Goal: Task Accomplishment & Management: Manage account settings

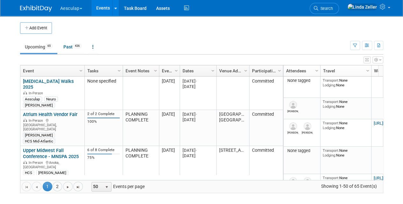
click at [185, 41] on ul "Upcoming 65 Past 436 All Events 501 Past and Upcoming Grouped Annually Events g…" at bounding box center [185, 47] width 330 height 14
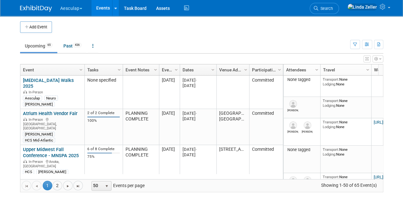
scroll to position [1, 0]
click at [353, 43] on icon "button" at bounding box center [355, 44] width 4 height 4
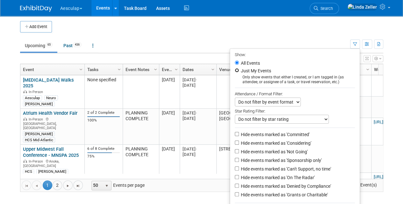
click at [235, 70] on input "Just My Events" at bounding box center [237, 70] width 4 height 4
radio input "true"
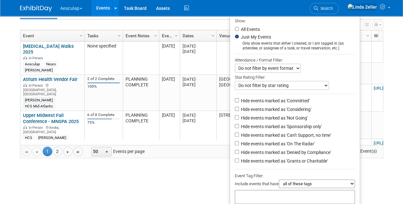
scroll to position [63, 0]
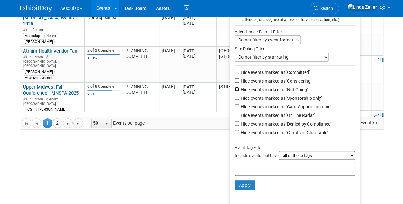
click at [235, 88] on input "Hide events marked as 'Not Going'" at bounding box center [237, 89] width 4 height 4
checkbox input "true"
click at [235, 107] on input "Hide events marked as 'Can't Support, no time'" at bounding box center [237, 106] width 4 height 4
checkbox input "true"
click at [235, 123] on input "Hide events marked as 'Denied by Compliance'" at bounding box center [237, 123] width 4 height 4
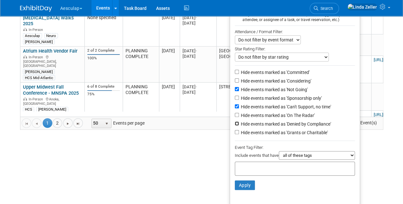
checkbox input "true"
click at [235, 133] on input "Hide events marked as 'Grants or Charitable'" at bounding box center [237, 132] width 4 height 4
checkbox input "true"
click at [242, 184] on button "Apply" at bounding box center [245, 185] width 20 height 10
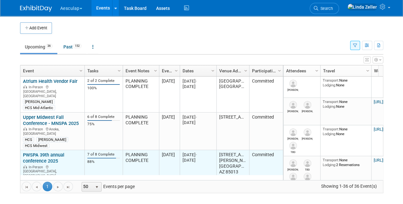
scroll to position [38, 0]
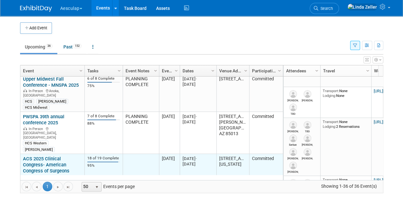
click at [45, 156] on link "ACS 2025 Clinical Congress- American Congress of Surgeons" at bounding box center [46, 165] width 47 height 18
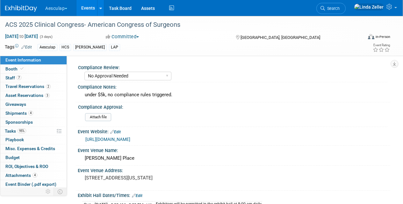
select select "No Approval Needed"
select select "HCS"
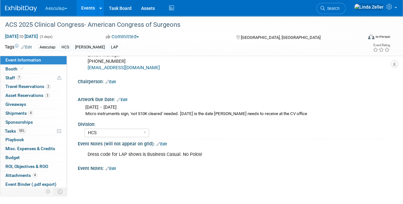
scroll to position [424, 0]
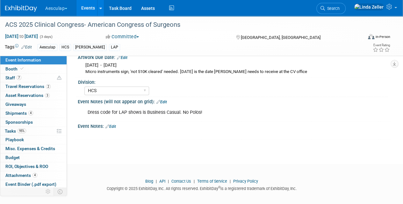
click at [113, 124] on link "Edit" at bounding box center [110, 126] width 11 height 4
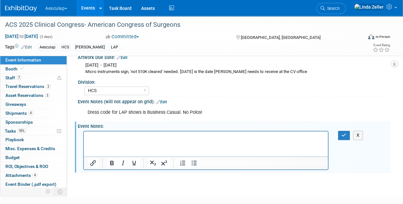
scroll to position [0, 0]
click at [345, 133] on icon "button" at bounding box center [344, 135] width 5 height 4
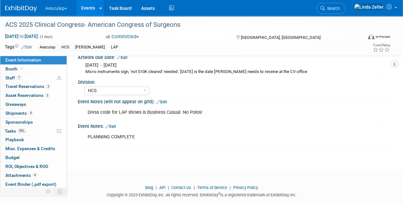
click at [88, 6] on link "Events" at bounding box center [87, 8] width 23 height 16
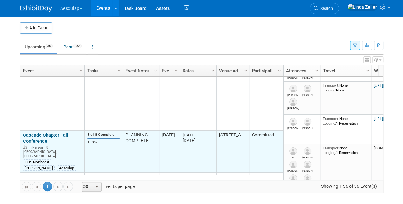
scroll to position [497, 0]
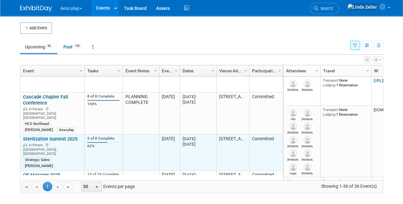
click at [40, 136] on div "Sterilization Summit 2025 In-Person Orange, CA Strategic Sales Linda" at bounding box center [52, 152] width 59 height 32
click at [39, 136] on link "Sterilization Summit 2025" at bounding box center [50, 139] width 54 height 6
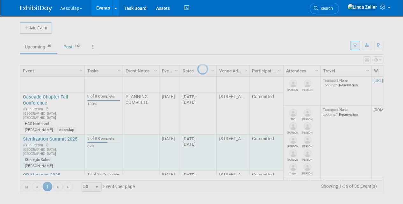
click at [197, 80] on div at bounding box center [201, 102] width 9 height 204
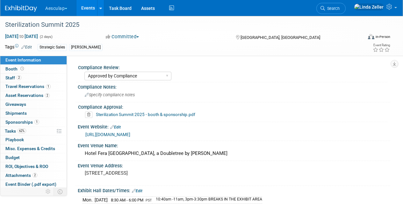
select select "Approved by Compliance"
select select "Strategic Sales"
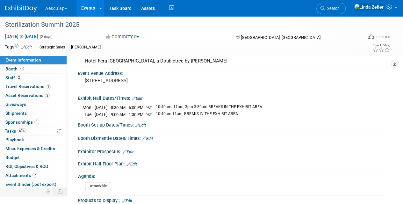
scroll to position [96, 0]
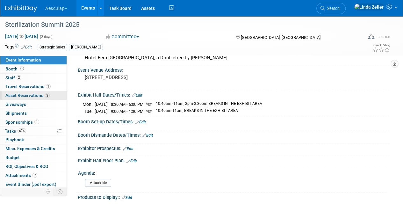
click at [15, 94] on span "Asset Reservations 2" at bounding box center [27, 95] width 44 height 5
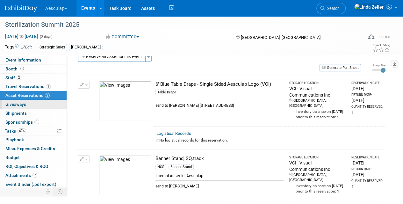
scroll to position [0, 0]
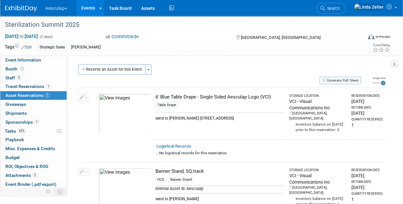
drag, startPoint x: 198, startPoint y: 117, endPoint x: 277, endPoint y: 119, distance: 79.1
click at [277, 119] on div "send to Jennifer Greisen 6600 Beachview Dr #404 Rancho Palos Verdes, CA 90275" at bounding box center [220, 116] width 128 height 9
click at [10, 59] on span "Event Information" at bounding box center [23, 59] width 36 height 5
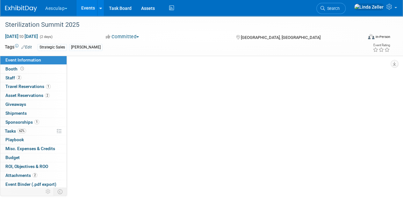
select select "Approved by Compliance"
select select "Strategic Sales"
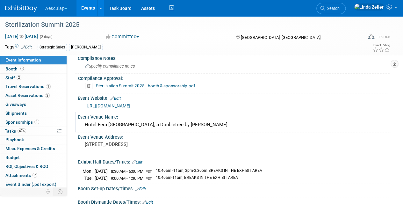
scroll to position [64, 0]
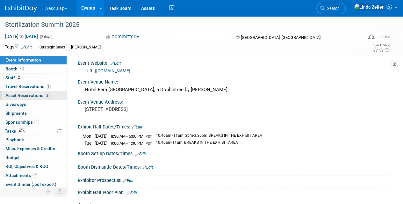
click at [11, 94] on span "Asset Reservations 2" at bounding box center [27, 95] width 44 height 5
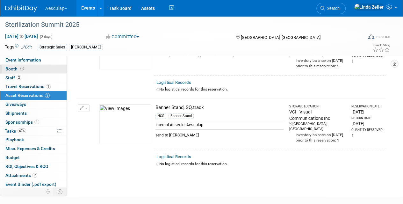
click at [15, 69] on span "Booth" at bounding box center [15, 68] width 20 height 5
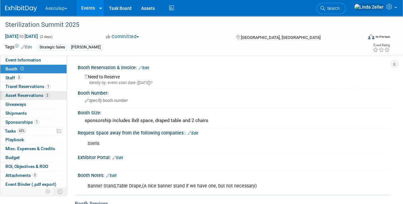
click at [13, 93] on span "Asset Reservations 2" at bounding box center [27, 95] width 44 height 5
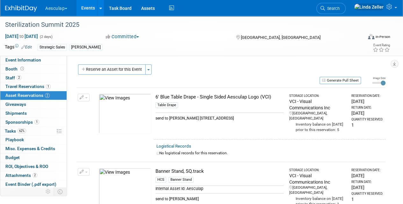
drag, startPoint x: 199, startPoint y: 118, endPoint x: 199, endPoint y: 121, distance: 3.8
click at [199, 121] on div "send to Jennifer Greisen 6600 Beachview Dr #404 Rancho Palos Verdes, CA 90275" at bounding box center [220, 116] width 128 height 9
drag, startPoint x: 199, startPoint y: 121, endPoint x: 242, endPoint y: 117, distance: 43.9
click at [242, 117] on div "send to Jennifer Greisen 6600 Beachview Dr #404 Rancho Palos Verdes, CA 90275" at bounding box center [220, 116] width 128 height 9
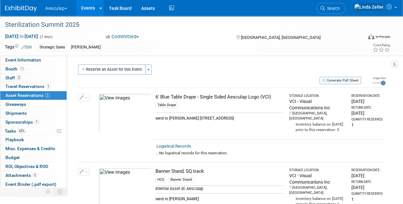
drag, startPoint x: 242, startPoint y: 117, endPoint x: 278, endPoint y: 116, distance: 35.7
click at [278, 116] on div "send to Jennifer Greisen 6600 Beachview Dr #404 Rancho Palos Verdes, CA 90275" at bounding box center [220, 116] width 128 height 9
drag, startPoint x: 278, startPoint y: 116, endPoint x: 258, endPoint y: 114, distance: 19.8
copy div "Rancho Palos Verdes"
drag, startPoint x: 198, startPoint y: 117, endPoint x: 241, endPoint y: 116, distance: 43.7
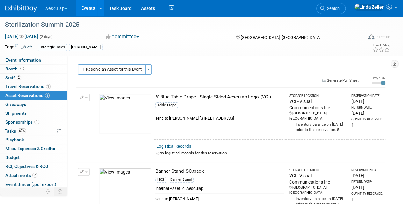
click at [241, 116] on div "send to Jennifer Greisen 6600 Beachview Dr #404 Rancho Palos Verdes, CA 90275" at bounding box center [220, 116] width 128 height 9
copy div "6600 Beachview Dr #404"
drag, startPoint x: 172, startPoint y: 123, endPoint x: 162, endPoint y: 124, distance: 10.2
click at [162, 121] on div "send to Jennifer Greisen 6600 Beachview Dr #404 Rancho Palos Verdes, CA 90275" at bounding box center [220, 116] width 128 height 9
copy div "90275"
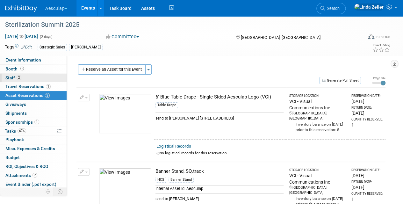
click at [15, 79] on span "Staff 2" at bounding box center [13, 77] width 16 height 5
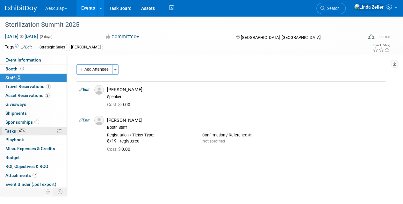
click at [10, 130] on span "Tasks 62%" at bounding box center [15, 130] width 21 height 5
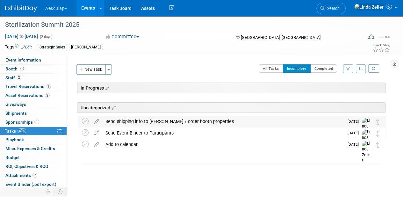
click at [112, 119] on div "Send shipping info to Connie / order booth properties" at bounding box center [223, 121] width 242 height 11
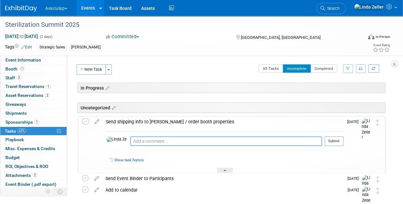
click at [130, 139] on textarea at bounding box center [226, 141] width 192 height 10
type textarea "10/3 - ordered. delivery for 10/15"
click at [338, 138] on button "Submit" at bounding box center [334, 141] width 19 height 10
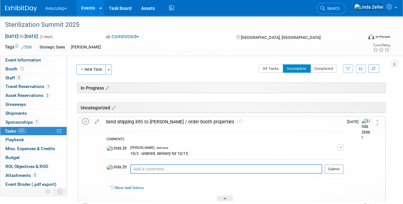
click at [83, 120] on icon at bounding box center [85, 121] width 7 height 7
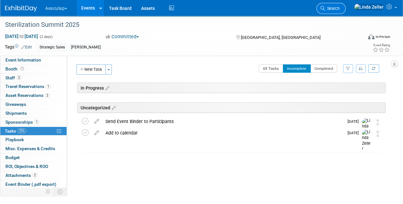
click at [340, 7] on span "Search" at bounding box center [332, 8] width 15 height 5
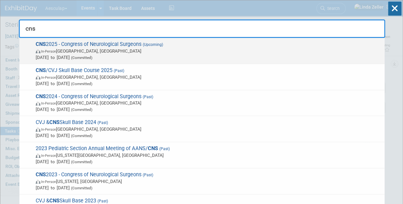
type input "cns"
click at [109, 53] on span "In-Person Los Angeles, CA" at bounding box center [209, 51] width 346 height 6
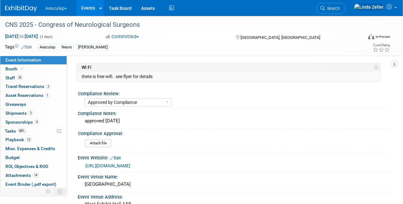
select select "Approved by Compliance"
select select "Neuro"
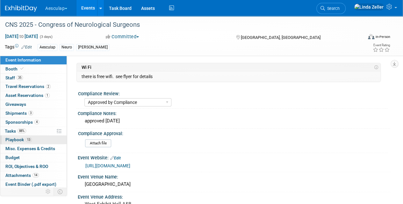
click at [10, 137] on span "Playbook 13" at bounding box center [18, 139] width 26 height 5
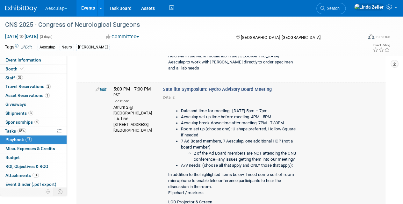
scroll to position [191, 0]
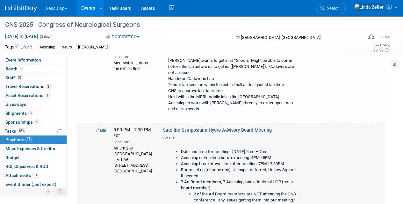
click at [104, 128] on link "Edit" at bounding box center [101, 130] width 11 height 5
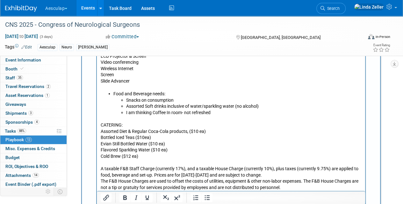
scroll to position [520, 0]
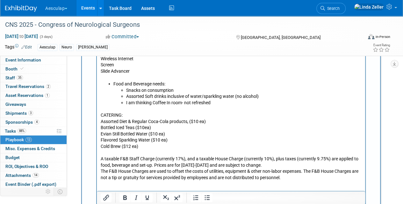
click at [103, 109] on p "CATERING: Assorted Diet & Regular Coca-Cola products, ($10 ea) Bottled Iced Tea…" at bounding box center [231, 189] width 261 height 169
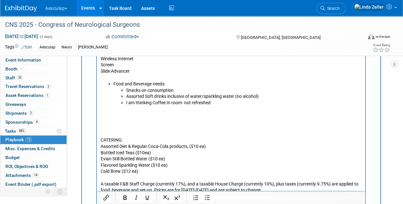
click at [103, 113] on p "Rich Text Area. Press ALT-0 for help." at bounding box center [231, 115] width 261 height 6
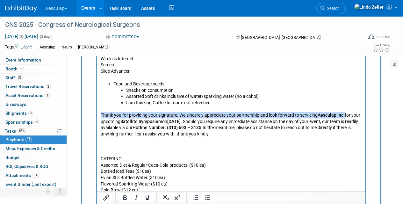
drag, startPoint x: 345, startPoint y: 114, endPoint x: 100, endPoint y: 113, distance: 245.4
click at [100, 113] on body "Date and time for meeting: Monday Oct 13, 5pm – 7pm. Aesculap set-up time befor…" at bounding box center [231, 147] width 262 height 344
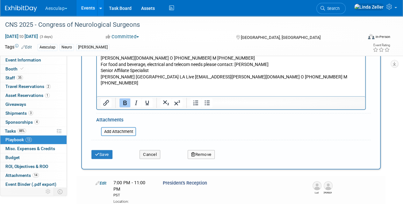
scroll to position [775, 0]
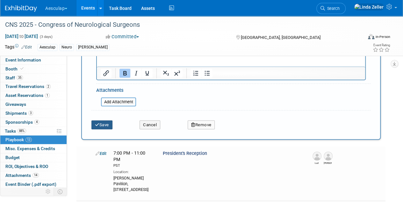
click at [98, 123] on icon "submit" at bounding box center [97, 125] width 4 height 4
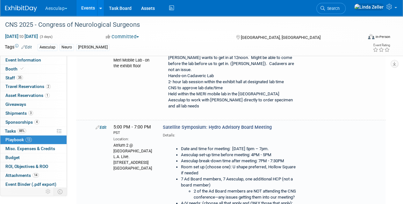
scroll to position [226, 0]
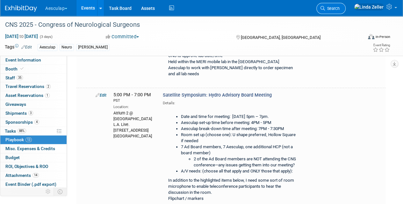
click at [340, 9] on span "Search" at bounding box center [332, 8] width 15 height 5
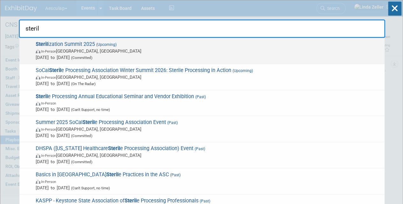
type input "steril"
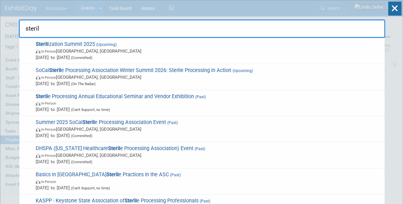
click at [76, 46] on span "Steril ization Summit 2025 (Upcoming) In-Person Orange, CA Oct 20, 2025 to Oct …" at bounding box center [208, 50] width 348 height 19
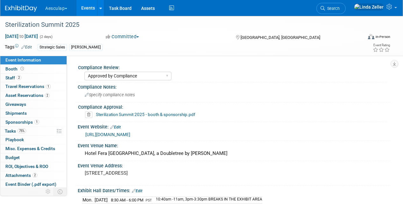
select select "Approved by Compliance"
select select "Strategic Sales"
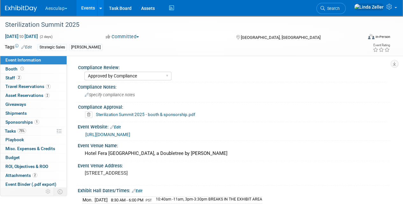
click at [113, 134] on link "[URL][DOMAIN_NAME]" at bounding box center [107, 134] width 45 height 5
click at [24, 136] on link "0 Playbook 0" at bounding box center [33, 139] width 66 height 9
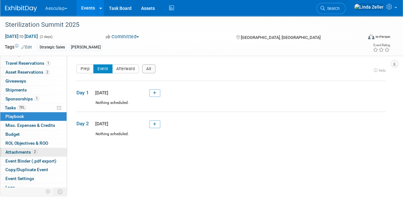
scroll to position [32, 0]
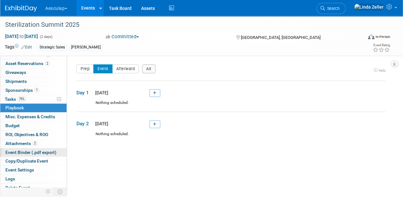
click at [14, 150] on span "Event Binder (.pdf export)" at bounding box center [30, 152] width 51 height 5
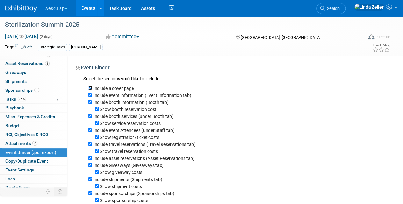
click at [89, 86] on input "Include a cover page" at bounding box center [90, 88] width 4 height 4
checkbox input "false"
click at [89, 146] on input "Include travel reservations (Travel Reservations tab)" at bounding box center [90, 144] width 4 height 4
checkbox input "false"
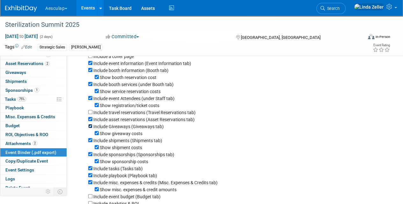
click at [89, 126] on input "Include Giveaways (Giveaways tab)" at bounding box center [90, 126] width 4 height 4
checkbox input "false"
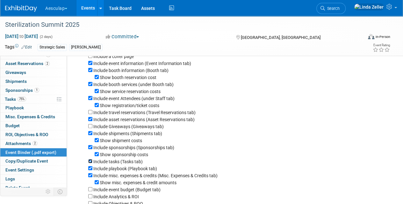
click at [89, 162] on input "Include tasks (Tasks tab)" at bounding box center [90, 161] width 4 height 4
checkbox input "false"
click at [90, 170] on input "Include playbook (Playbook tab)" at bounding box center [90, 168] width 4 height 4
checkbox input "false"
click at [91, 177] on input "Include misc. expenses & credits (Misc. Expenses & Credits tab)" at bounding box center [90, 175] width 4 height 4
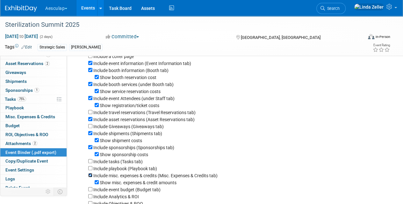
checkbox input "false"
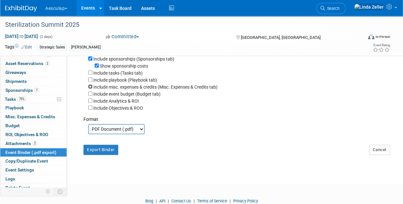
scroll to position [147, 0]
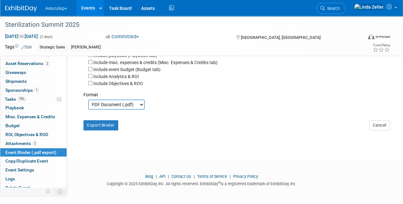
click at [110, 105] on select "PDF Document (.pdf) Microsoft Word (.docx)" at bounding box center [116, 104] width 56 height 10
select select "docx"
click at [88, 99] on select "PDF Document (.pdf) Microsoft Word (.docx)" at bounding box center [116, 104] width 56 height 10
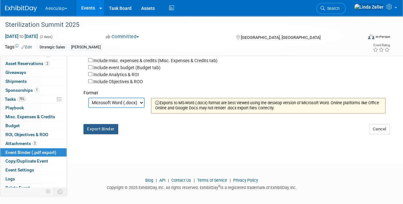
click at [102, 128] on button "Export Binder" at bounding box center [100, 129] width 35 height 10
click at [11, 97] on span "Tasks 75%" at bounding box center [15, 99] width 21 height 5
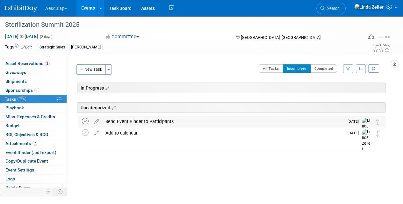
click at [87, 122] on icon at bounding box center [85, 121] width 7 height 7
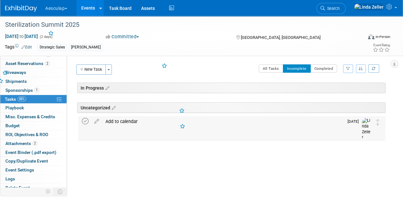
click at [85, 120] on icon at bounding box center [85, 121] width 7 height 7
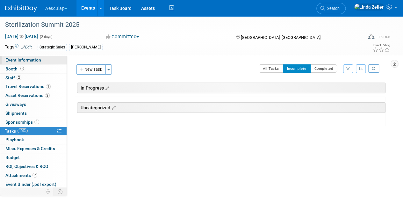
click at [12, 60] on span "Event Information" at bounding box center [23, 59] width 36 height 5
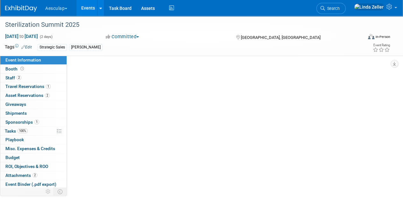
select select "Approved by Compliance"
select select "Strategic Sales"
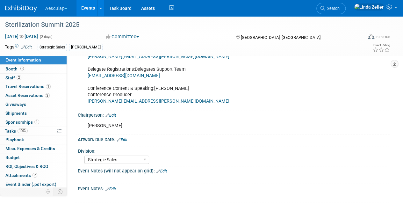
scroll to position [311, 0]
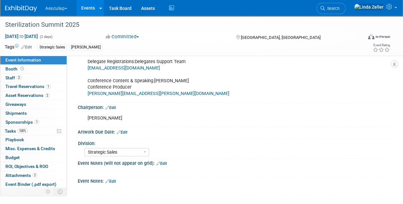
click at [116, 179] on link "Edit" at bounding box center [110, 181] width 11 height 4
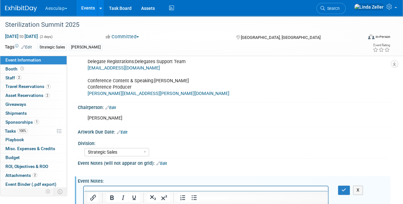
scroll to position [337, 0]
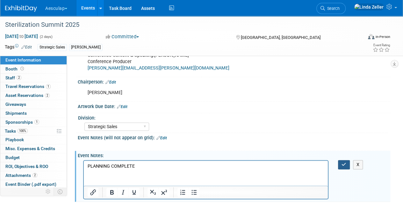
click at [344, 163] on icon "button" at bounding box center [344, 164] width 5 height 4
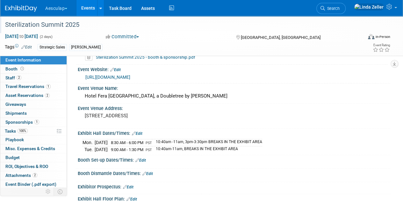
scroll to position [0, 0]
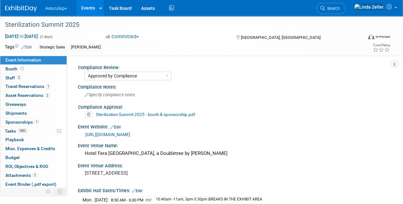
click at [93, 5] on link "Events" at bounding box center [87, 8] width 23 height 16
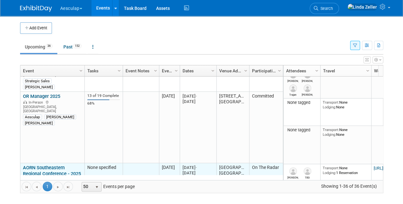
click at [40, 165] on link "AORN Southeastern Regional Conference - 2025" at bounding box center [52, 171] width 58 height 12
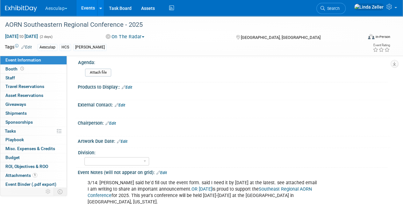
scroll to position [255, 0]
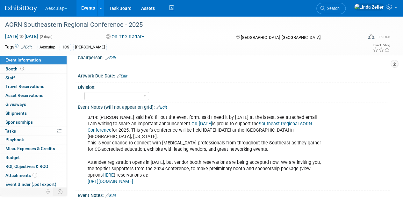
click at [163, 105] on link "Edit" at bounding box center [161, 107] width 11 height 4
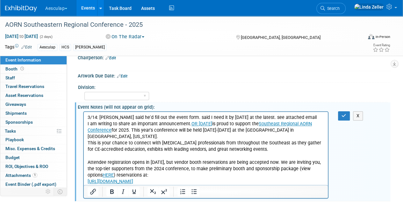
scroll to position [0, 0]
click at [88, 117] on p "3/14: [PERSON_NAME] said he'd fill out the event form. said I need it by [DATE]…" at bounding box center [206, 149] width 237 height 70
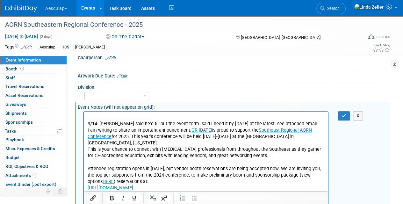
click at [88, 117] on p "Rich Text Area. Press ALT-0 for help." at bounding box center [206, 117] width 237 height 6
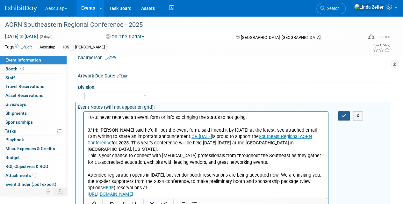
click at [344, 114] on icon "button" at bounding box center [344, 115] width 5 height 4
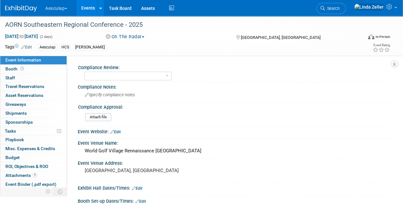
click at [122, 36] on button "On The Radar" at bounding box center [125, 36] width 43 height 7
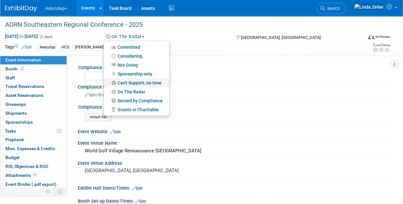
click at [130, 83] on link "Can't Support, no time" at bounding box center [136, 82] width 65 height 9
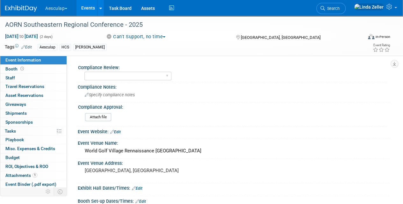
click at [88, 7] on link "Events" at bounding box center [87, 8] width 23 height 16
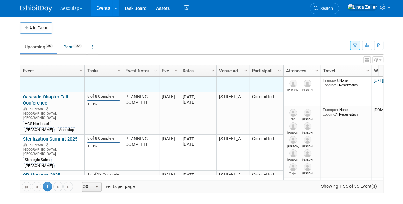
scroll to position [535, 0]
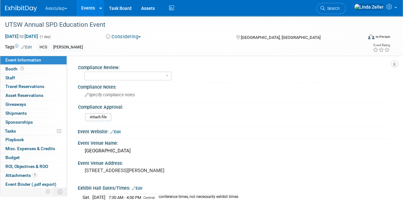
click at [132, 33] on div "Considering Committed Considering Not Going Sponsorship only Can't Support, no …" at bounding box center [165, 36] width 122 height 7
click at [132, 34] on button "Considering" at bounding box center [124, 36] width 40 height 7
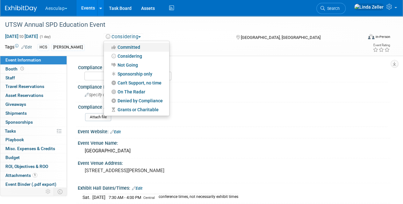
click at [132, 45] on link "Committed" at bounding box center [136, 47] width 65 height 9
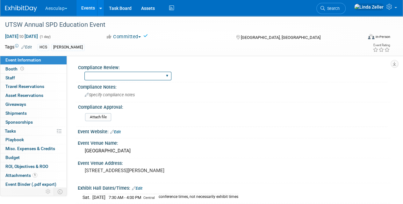
click at [170, 75] on select "Needs to be submitted to Compliance In Review with Compliance Approved by Compl…" at bounding box center [127, 76] width 87 height 9
select select "Approved by Compliance"
click at [84, 72] on select "Needs to be submitted to Compliance In Review with Compliance Approved by Compl…" at bounding box center [127, 76] width 87 height 9
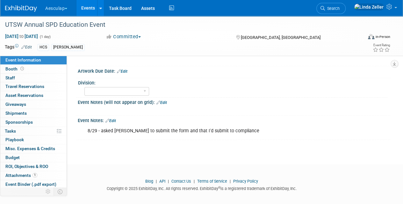
scroll to position [269, 0]
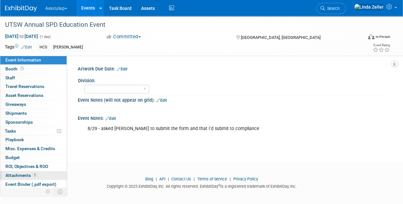
click at [9, 173] on span "Attachments 1" at bounding box center [21, 175] width 32 height 5
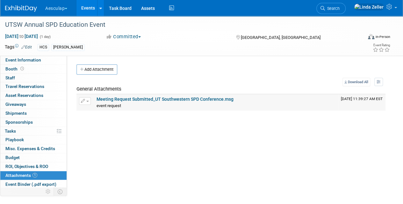
click at [153, 98] on link "Meeting Request Submitted_UT Southwestern SPD Conference.msg" at bounding box center [165, 99] width 137 height 5
